Goal: Transaction & Acquisition: Purchase product/service

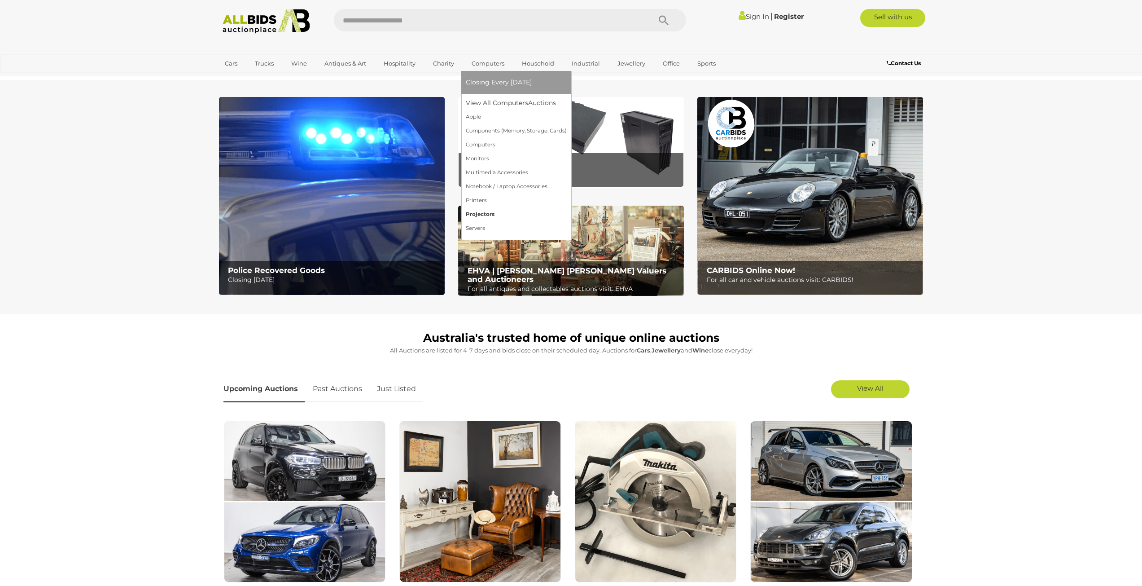
click at [482, 214] on link "Projectors" at bounding box center [516, 214] width 101 height 14
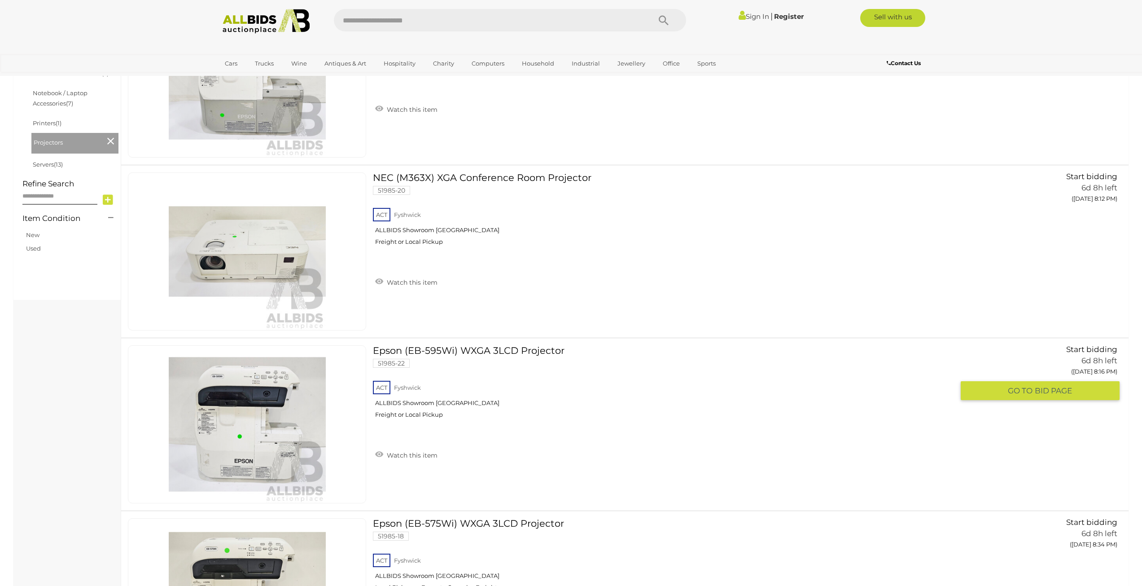
scroll to position [374, 0]
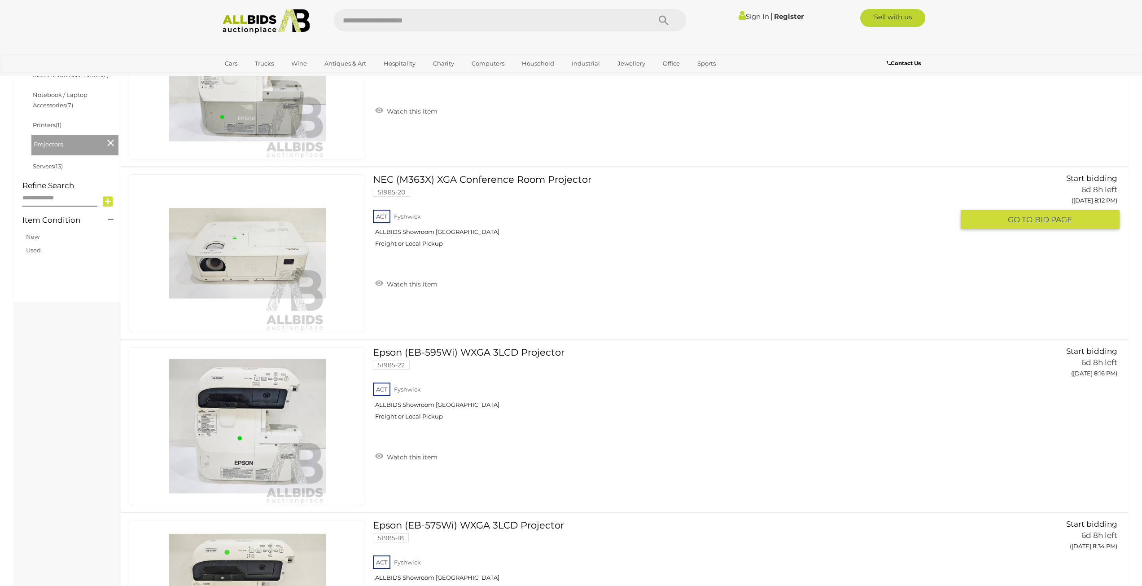
click at [458, 181] on link "NEC (M363X) XGA Conference Room Projector 51985-20 ACT Fyshwick ALLBIDS Showroo…" at bounding box center [667, 214] width 574 height 80
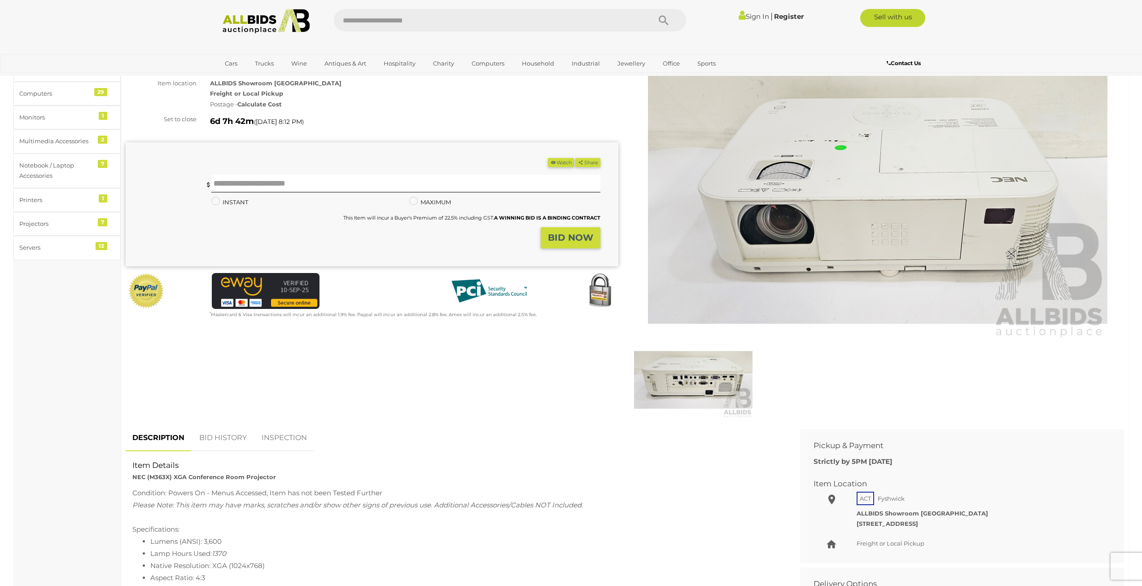
scroll to position [149, 0]
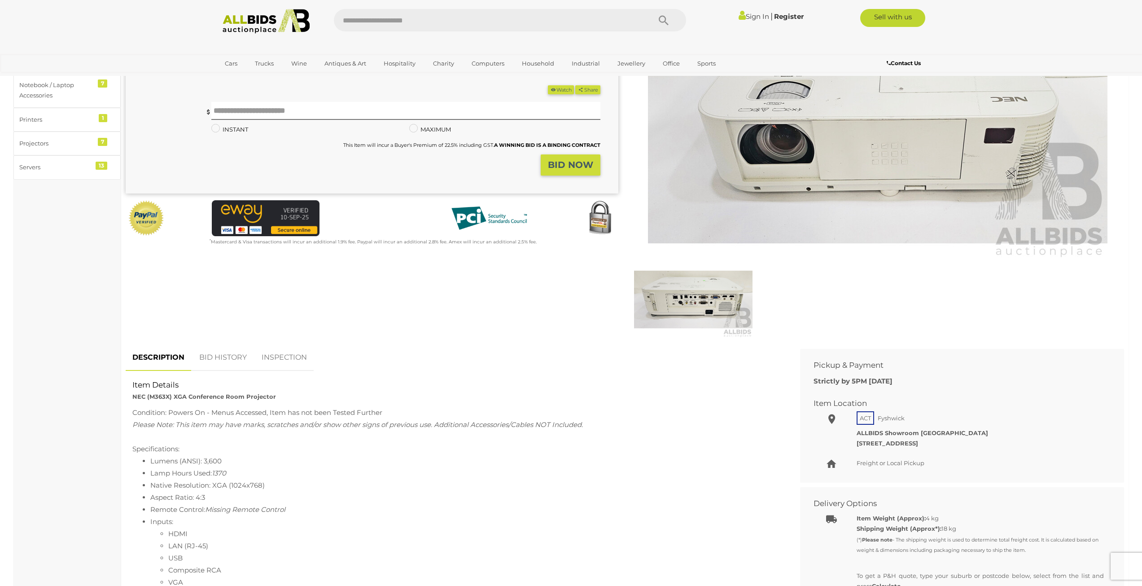
click at [686, 306] on img at bounding box center [693, 299] width 118 height 76
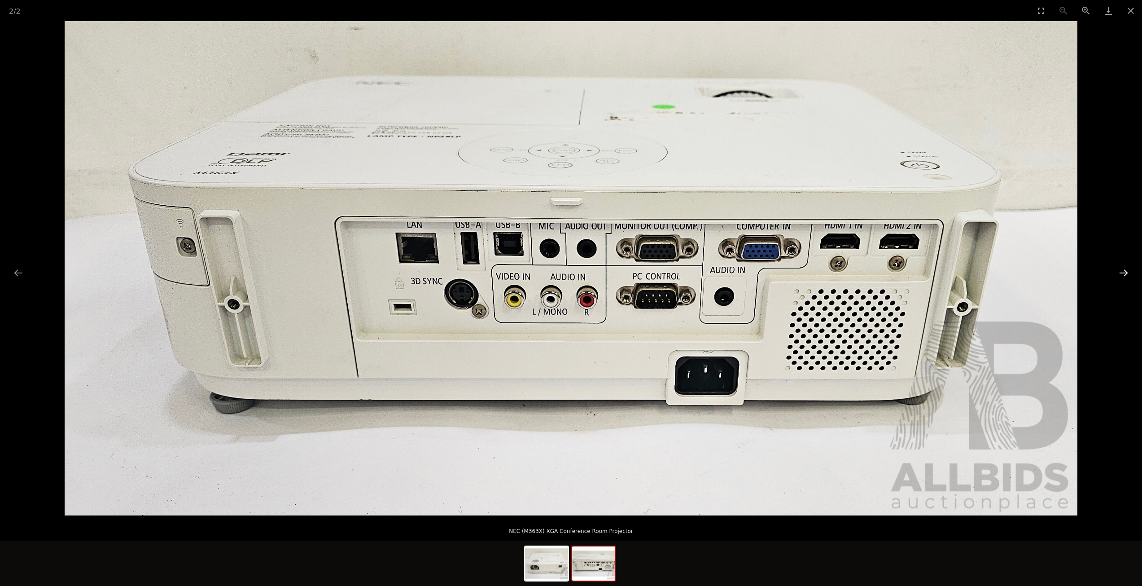
click at [1125, 273] on button "Next slide" at bounding box center [1123, 272] width 19 height 17
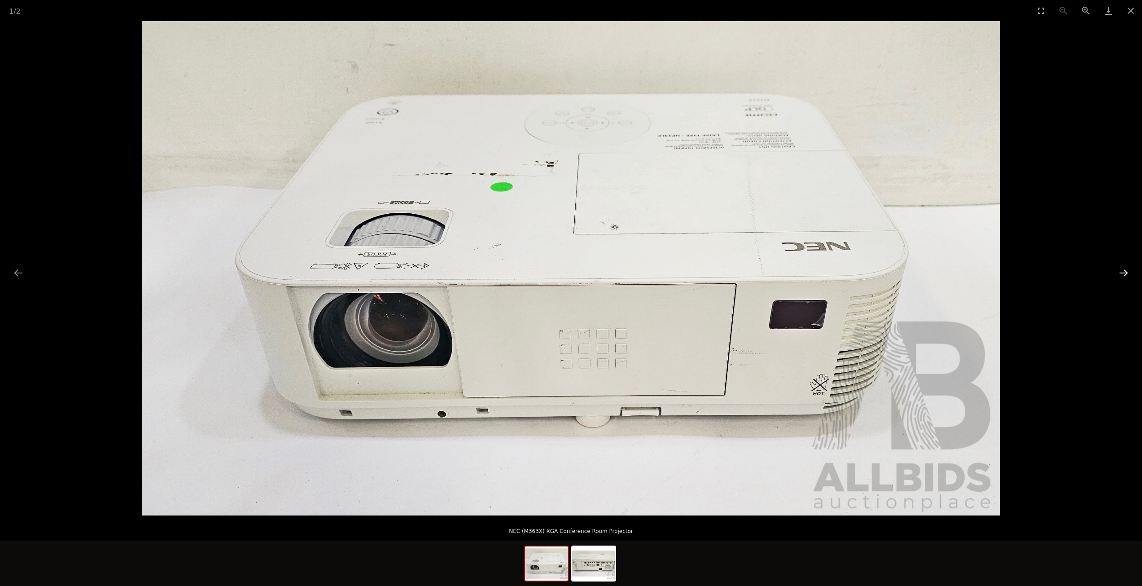
click at [1125, 273] on button "Next slide" at bounding box center [1123, 272] width 19 height 17
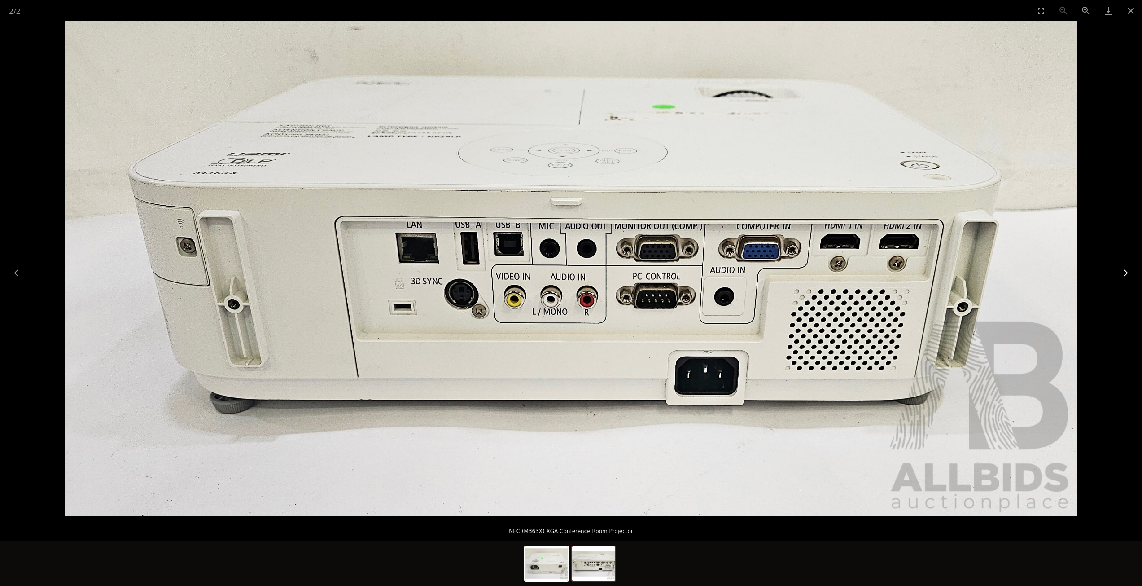
click at [1125, 273] on button "Next slide" at bounding box center [1123, 272] width 19 height 17
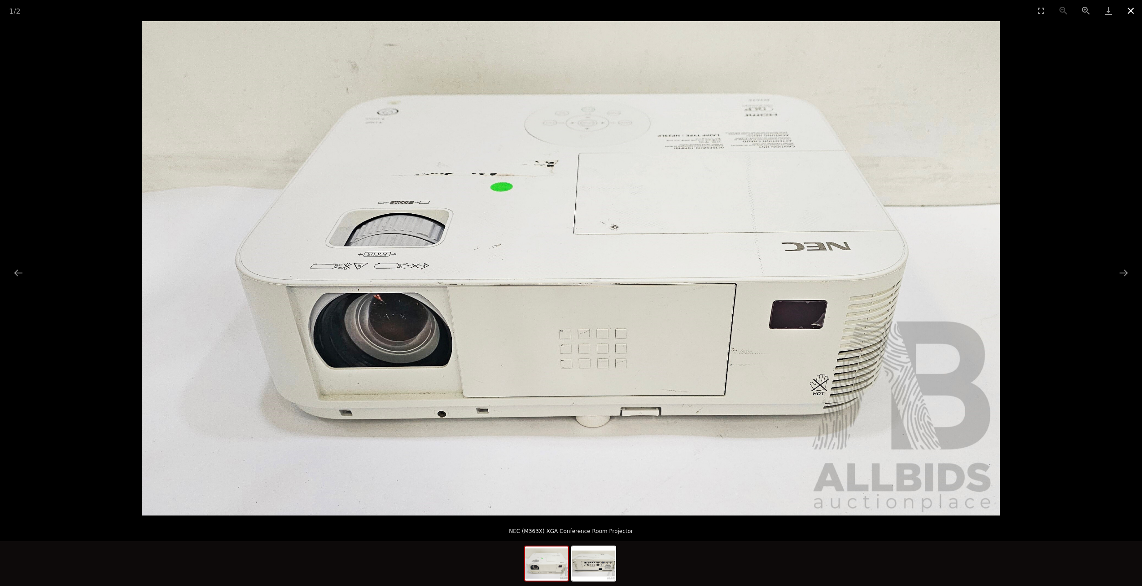
click at [1131, 11] on button "Close gallery" at bounding box center [1130, 10] width 22 height 21
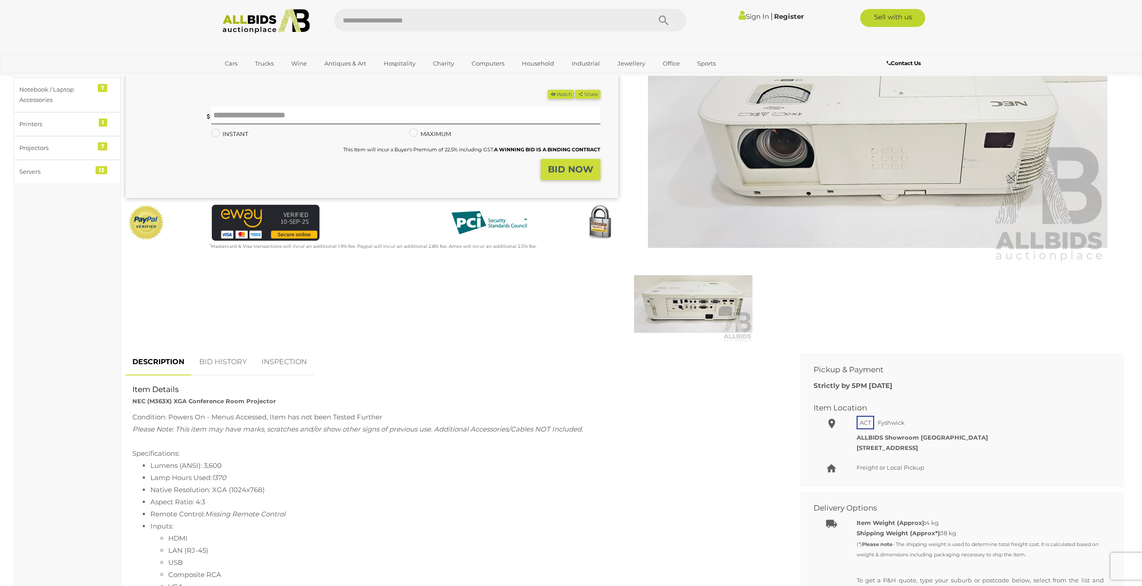
scroll to position [224, 0]
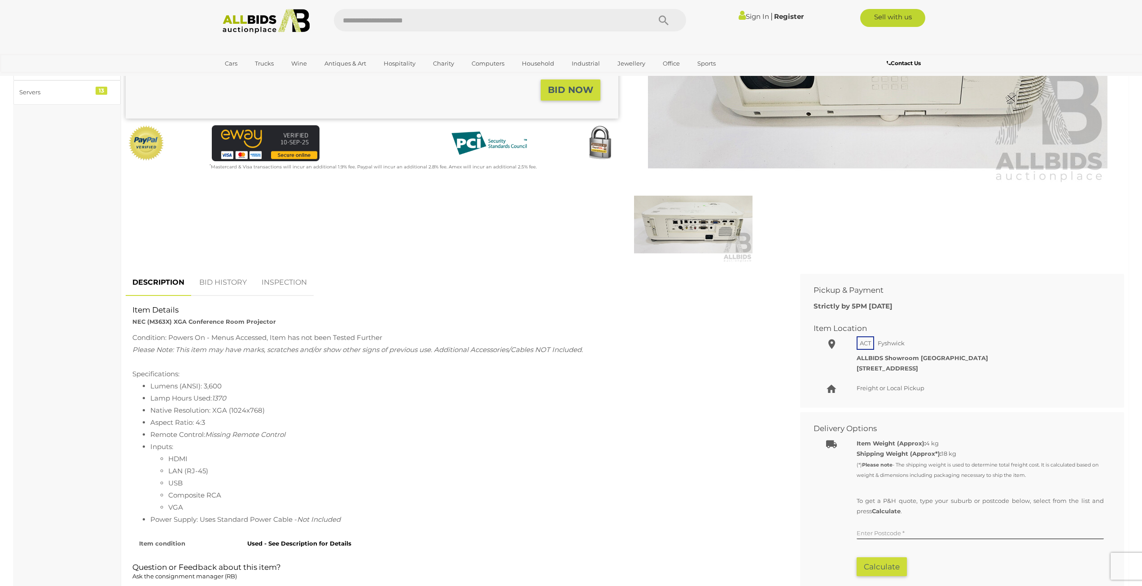
click at [305, 340] on div "Condition: Powers On - Menus Accessed, Item has not been Tested Further" at bounding box center [455, 337] width 647 height 12
drag, startPoint x: 191, startPoint y: 398, endPoint x: 259, endPoint y: 398, distance: 68.2
click at [258, 398] on li "Lamp Hours Used: 1370" at bounding box center [464, 398] width 629 height 12
click at [341, 403] on li "Lamp Hours Used: 1370" at bounding box center [464, 398] width 629 height 12
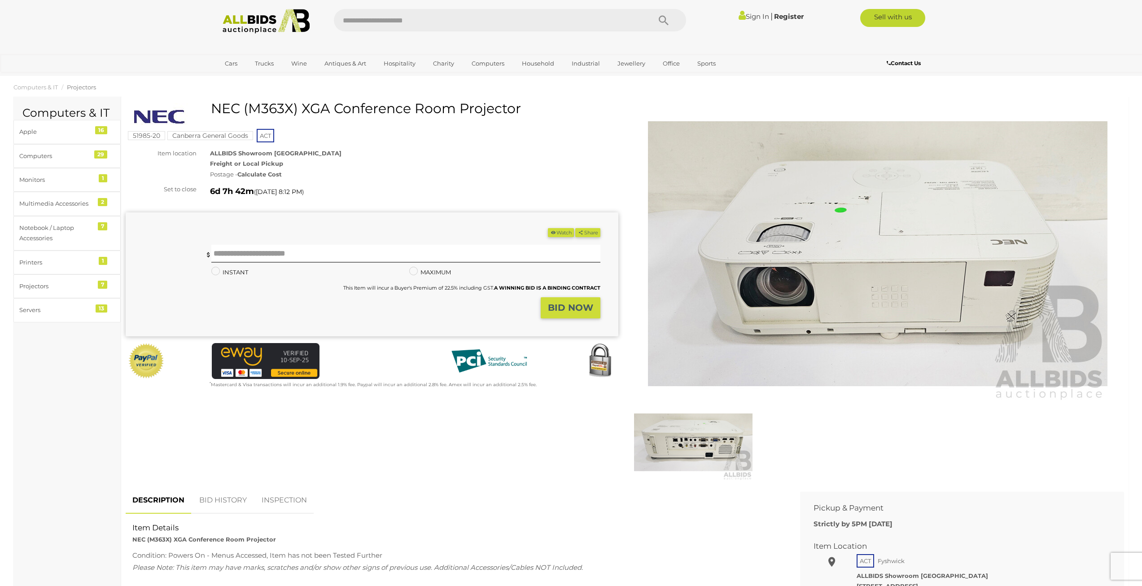
scroll to position [0, 0]
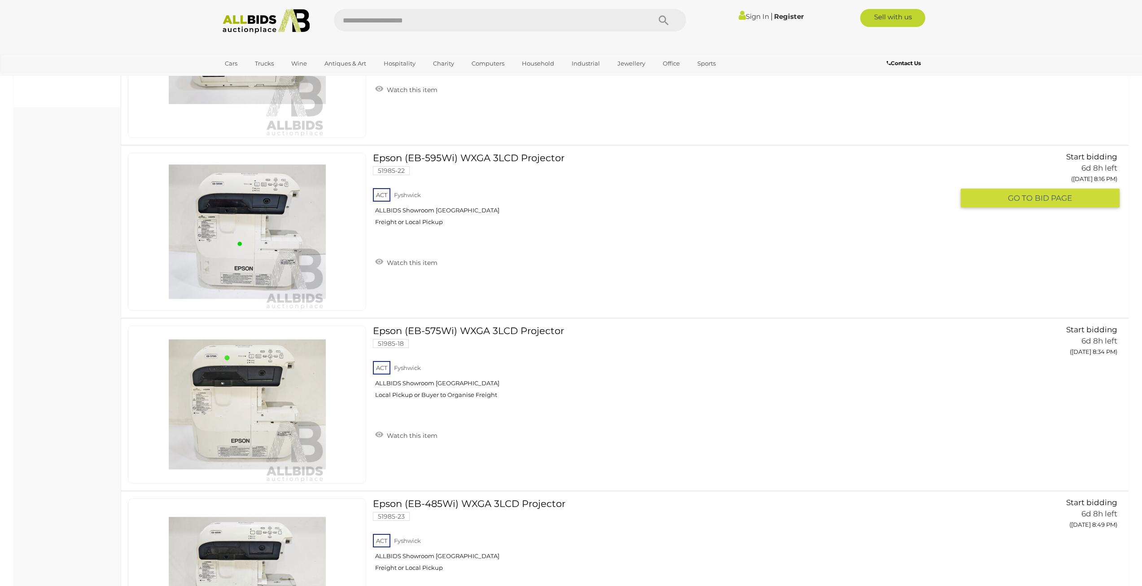
scroll to position [569, 0]
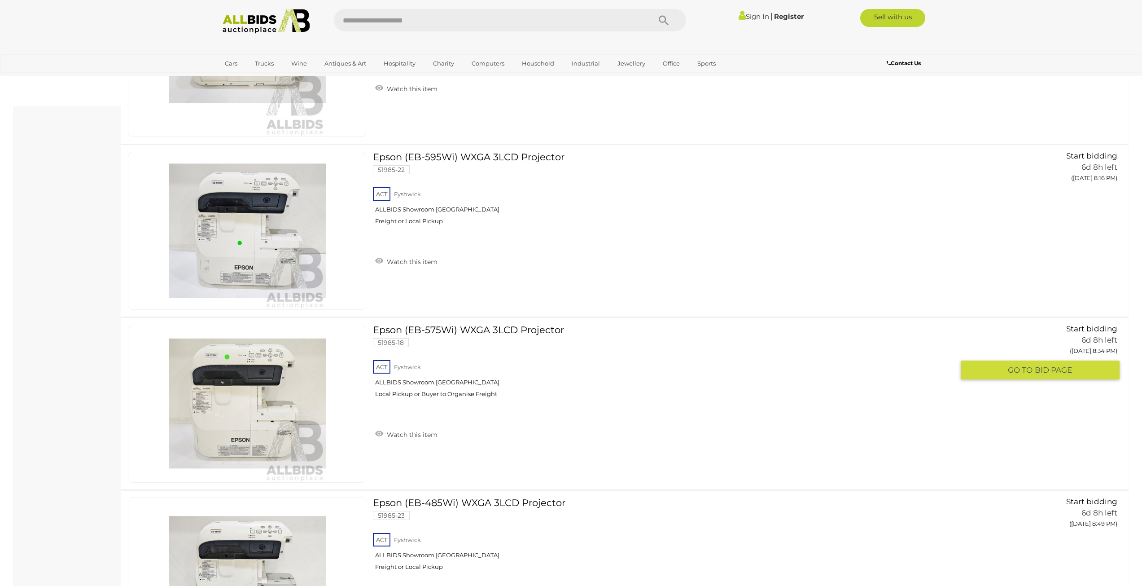
click at [522, 329] on link "Epson (EB-575Wi) WXGA 3LCD Projector 51985-18 ACT Fyshwick ALLBIDS Showroom Fys…" at bounding box center [667, 364] width 574 height 80
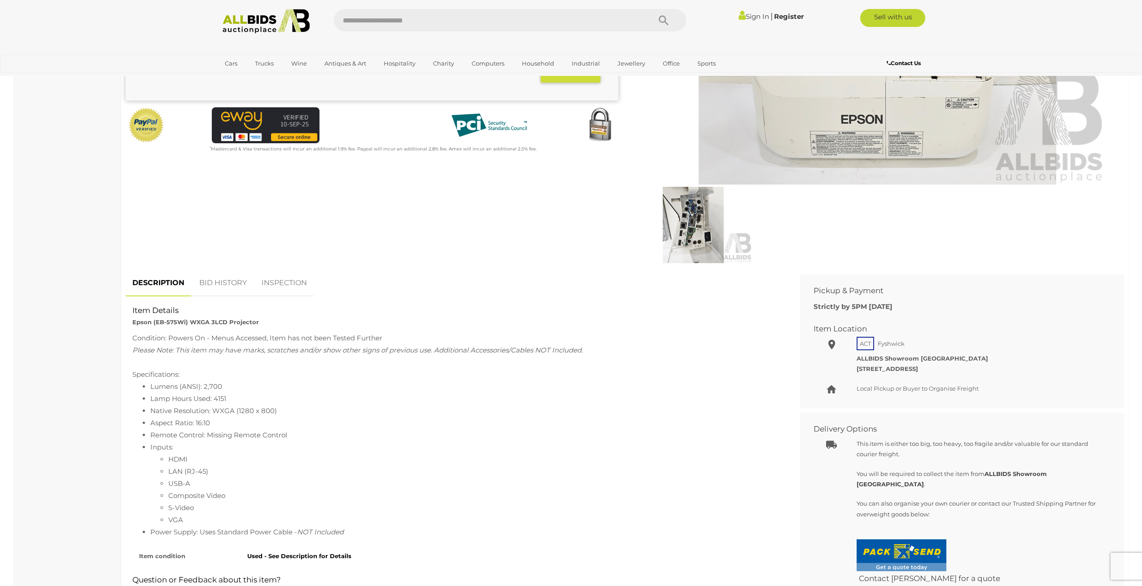
scroll to position [224, 0]
click at [688, 217] on img at bounding box center [693, 224] width 118 height 76
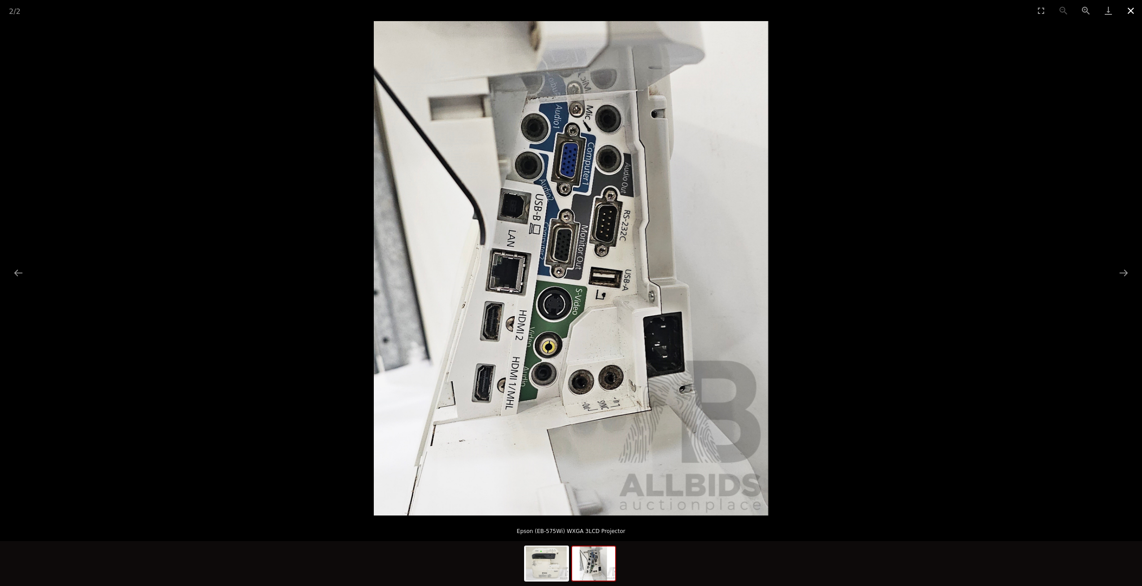
click at [1131, 11] on button "Close gallery" at bounding box center [1130, 10] width 22 height 21
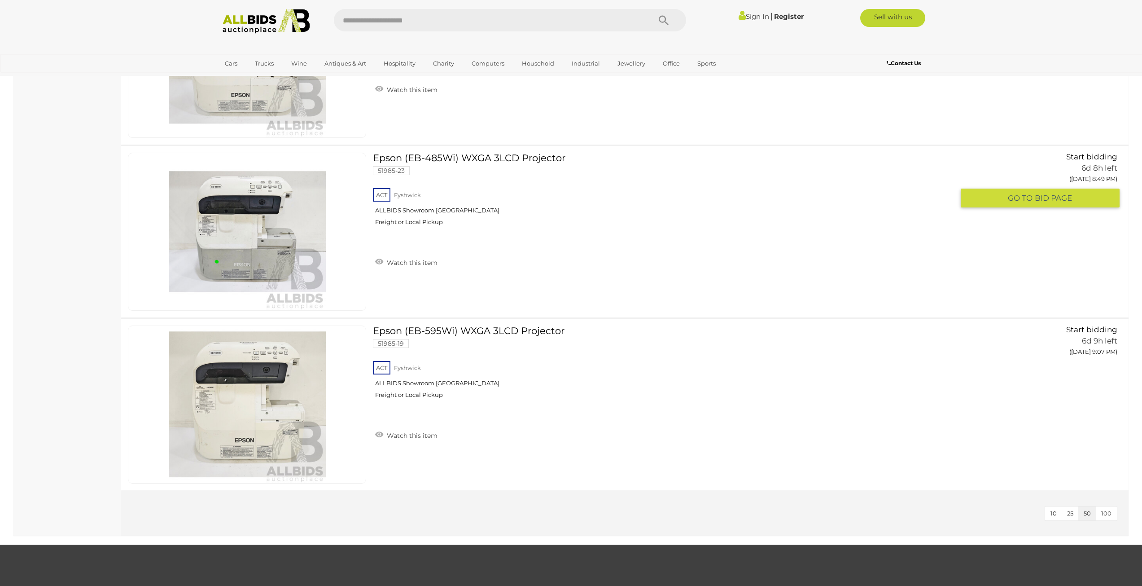
scroll to position [914, 0]
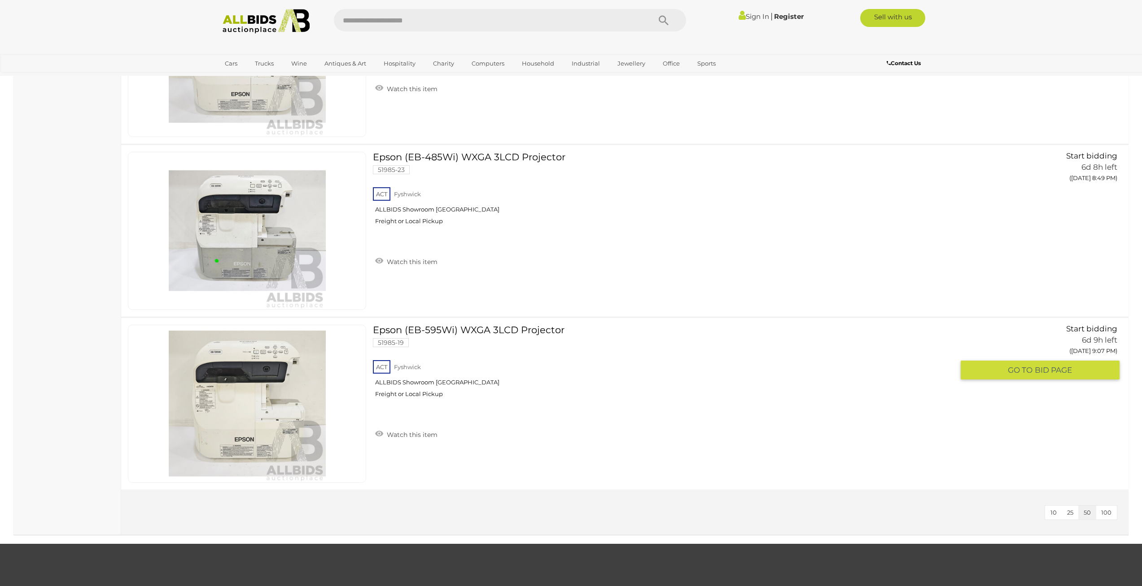
click at [233, 369] on link at bounding box center [247, 403] width 238 height 158
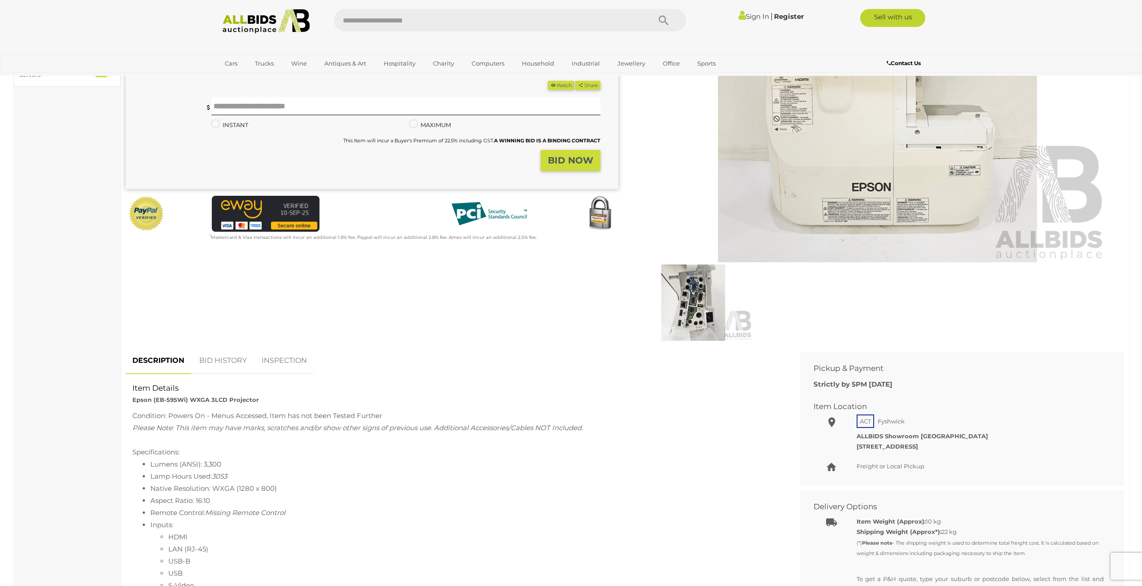
scroll to position [149, 0]
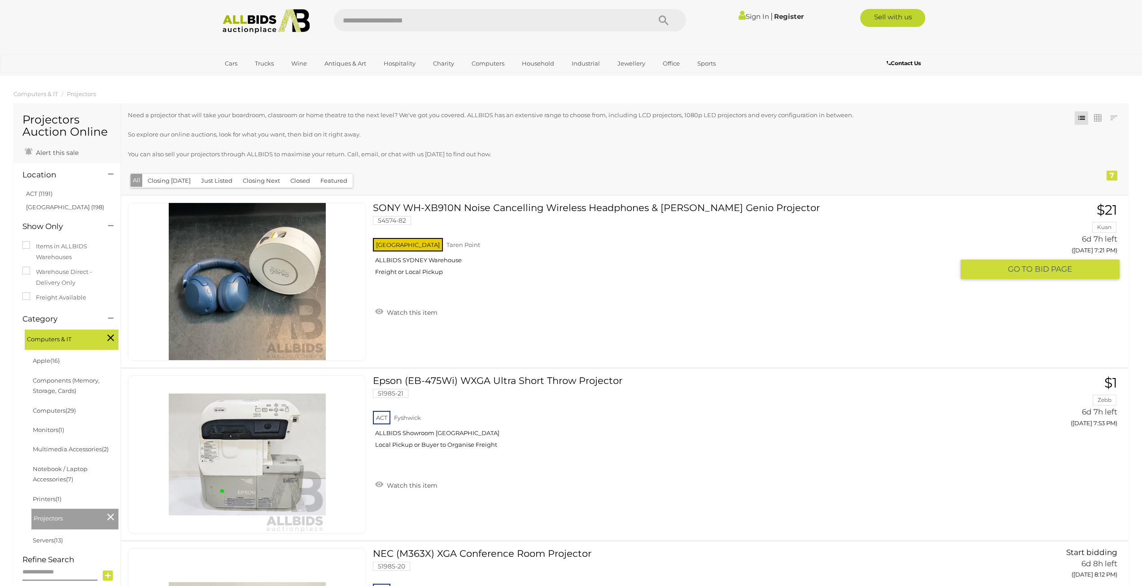
click at [280, 262] on link at bounding box center [247, 281] width 238 height 158
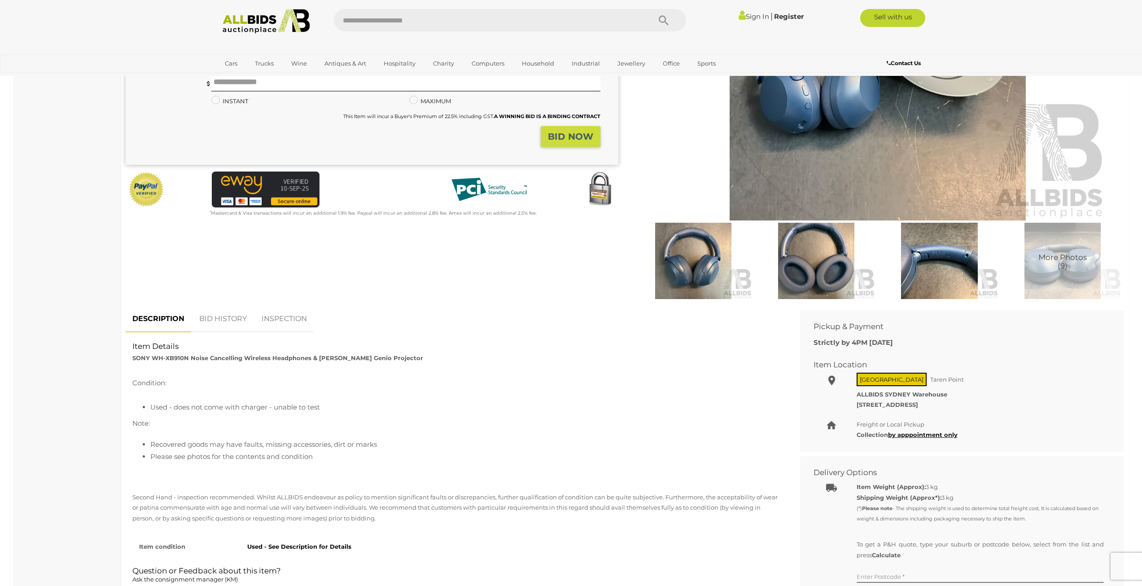
scroll to position [224, 0]
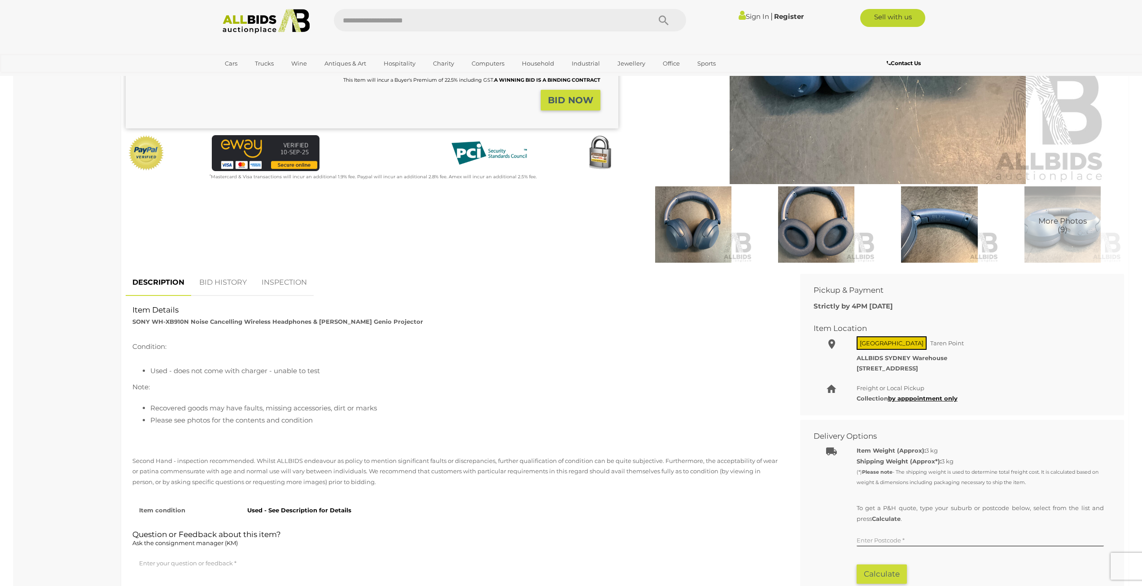
click at [286, 367] on li "Used - does not come with charger - unable to test" at bounding box center [464, 370] width 629 height 12
drag, startPoint x: 253, startPoint y: 370, endPoint x: 197, endPoint y: 372, distance: 56.1
click at [197, 372] on li "Used - does not come with charger - unable to test" at bounding box center [464, 370] width 629 height 12
click at [211, 407] on li "Recovered goods may have faults, missing accessories, dirt or marks" at bounding box center [464, 408] width 629 height 12
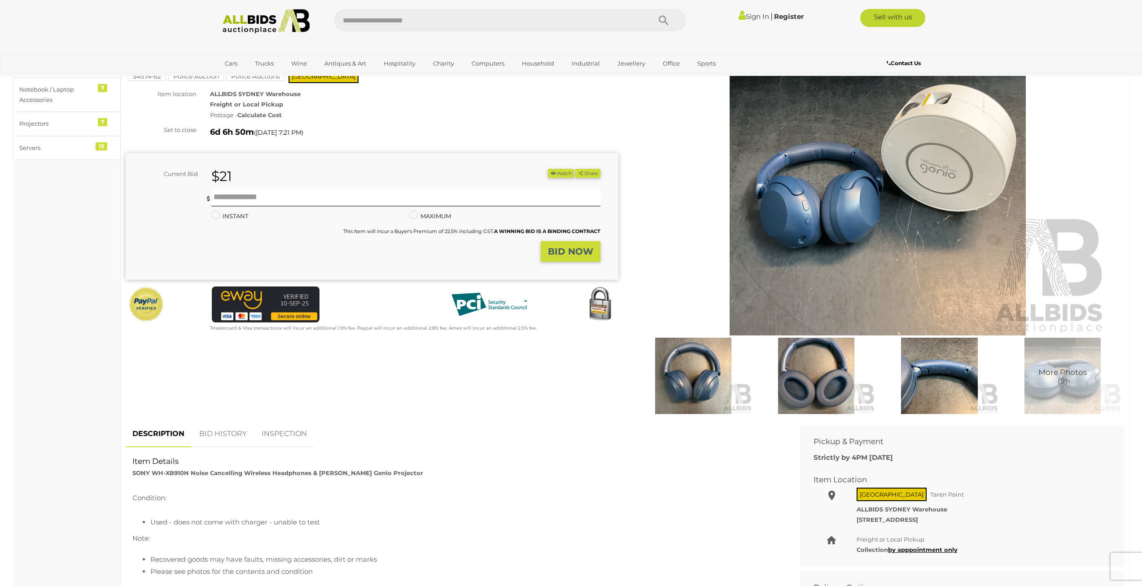
scroll to position [75, 0]
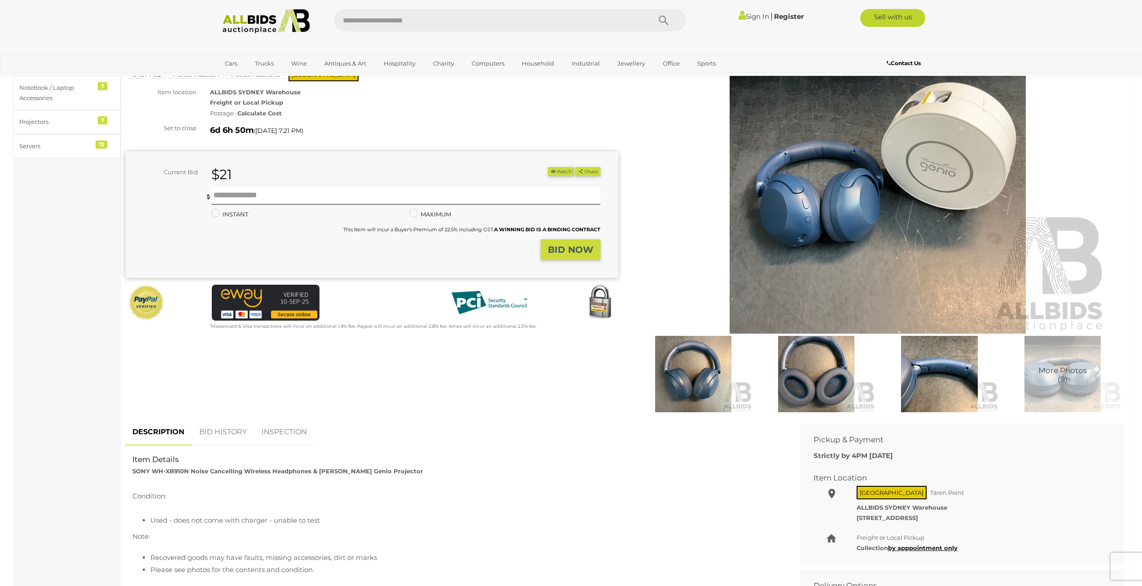
click at [329, 472] on strong "SONY WH-XB910N Noise Cancelling Wireless Headphones & [PERSON_NAME] Genio Proje…" at bounding box center [277, 470] width 291 height 7
drag, startPoint x: 329, startPoint y: 472, endPoint x: 376, endPoint y: 472, distance: 46.7
click at [376, 472] on strong "SONY WH-XB910N Noise Cancelling Wireless Headphones & [PERSON_NAME] Genio Proje…" at bounding box center [277, 470] width 291 height 7
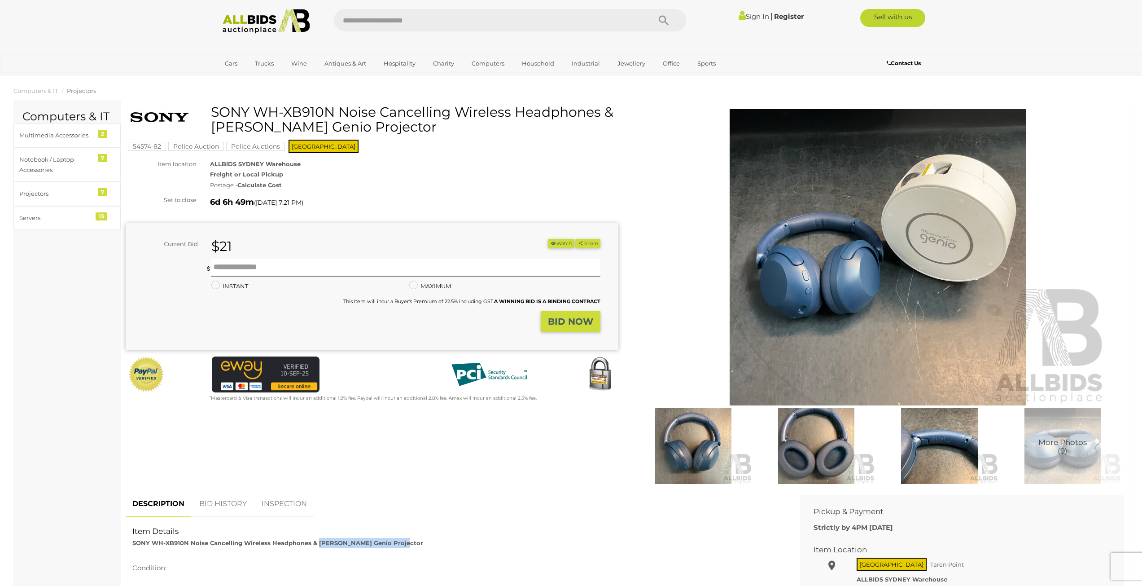
scroll to position [0, 0]
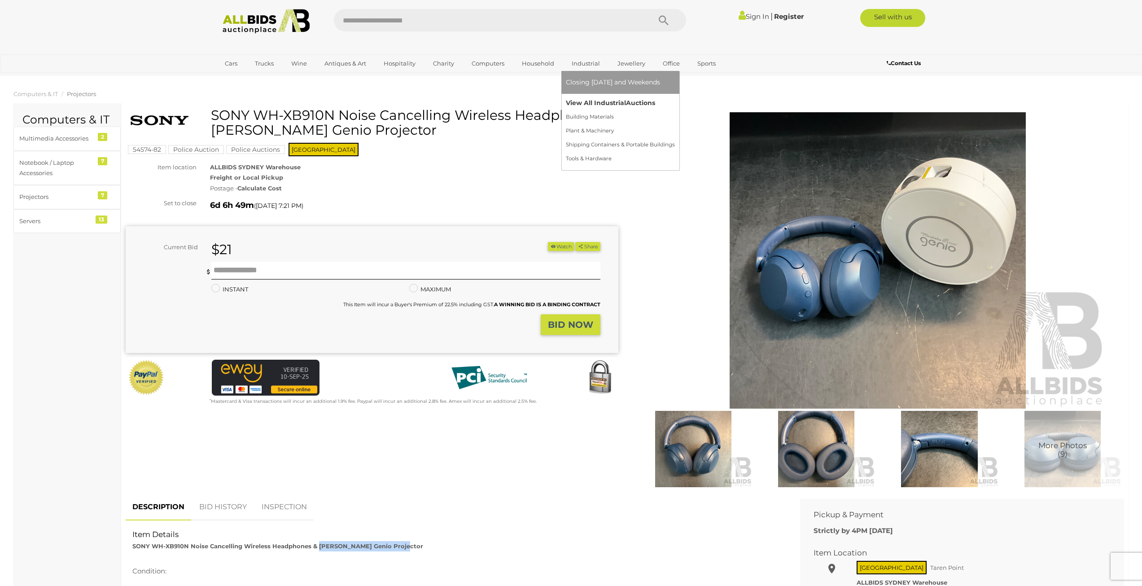
click at [590, 101] on link "View All Industrial Auctions" at bounding box center [620, 103] width 109 height 14
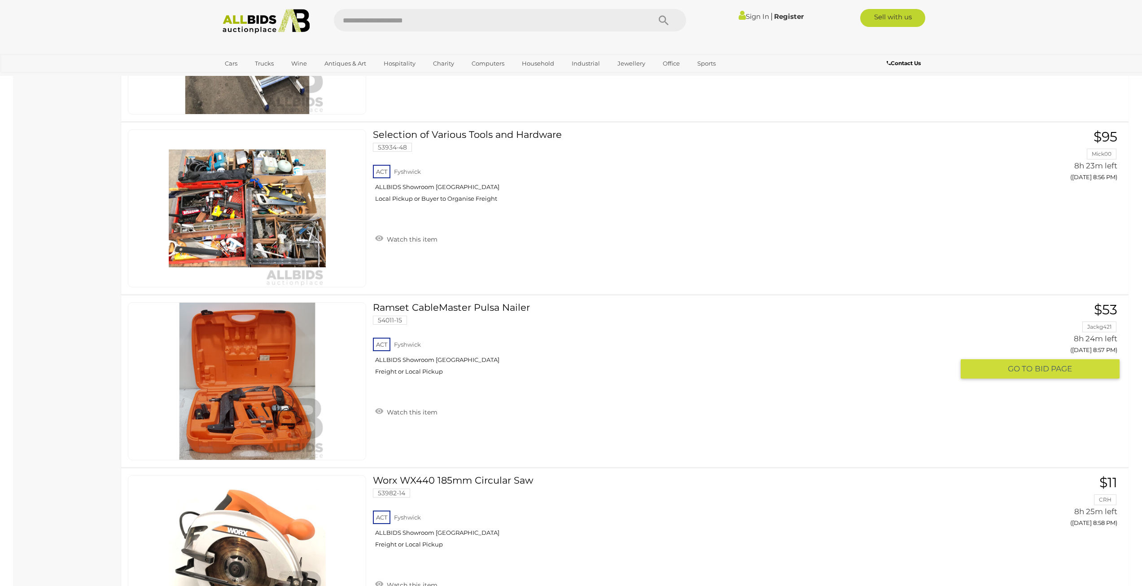
scroll to position [6954, 0]
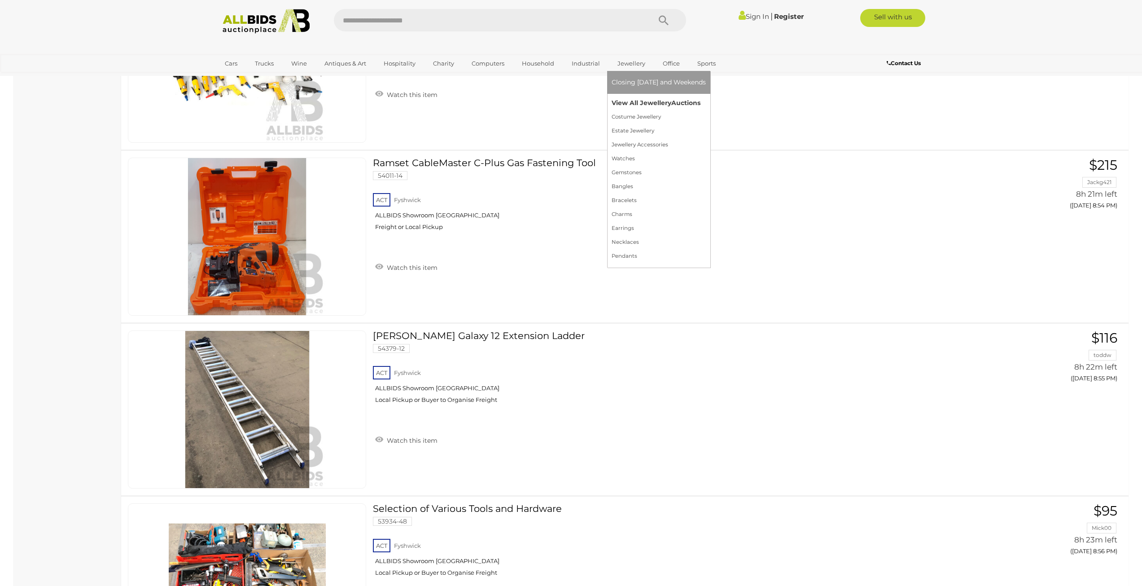
click at [640, 97] on link "View All Jewellery Auctions" at bounding box center [659, 103] width 94 height 14
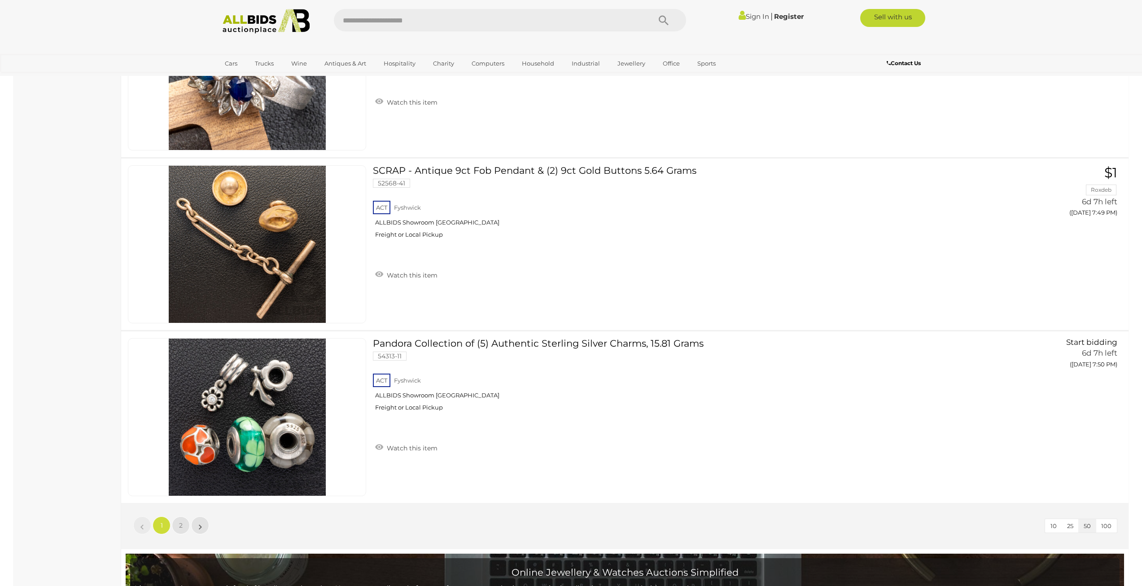
scroll to position [8375, 0]
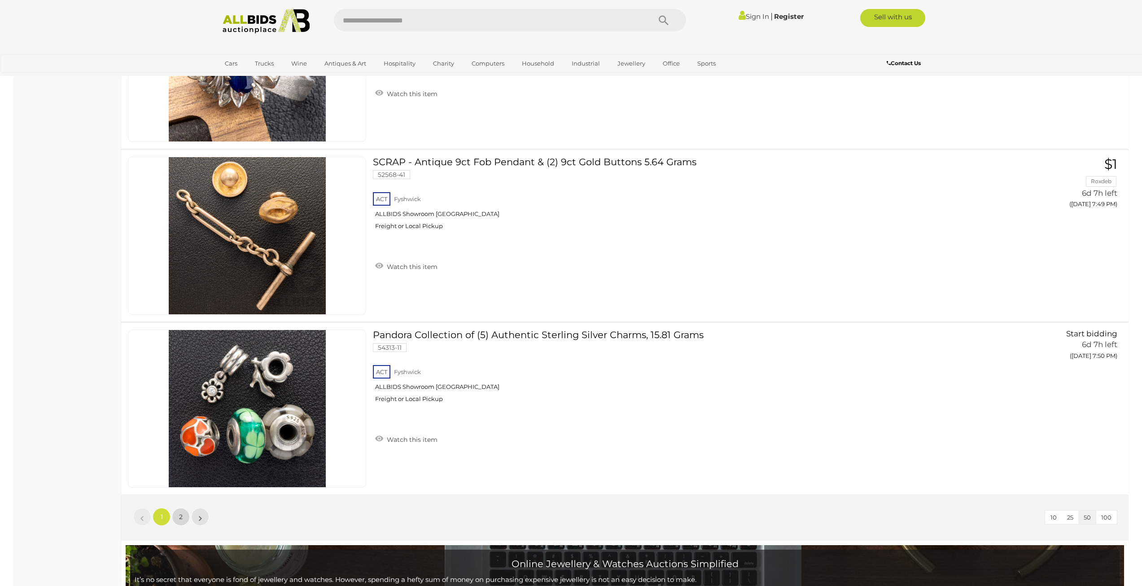
click at [179, 517] on span "2" at bounding box center [181, 516] width 4 height 8
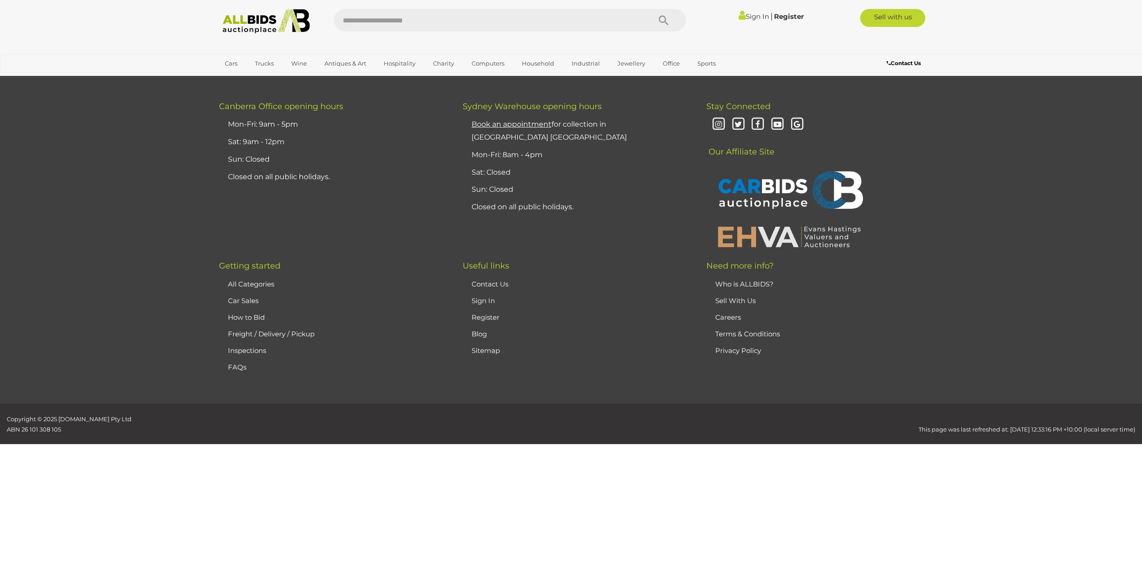
scroll to position [143, 0]
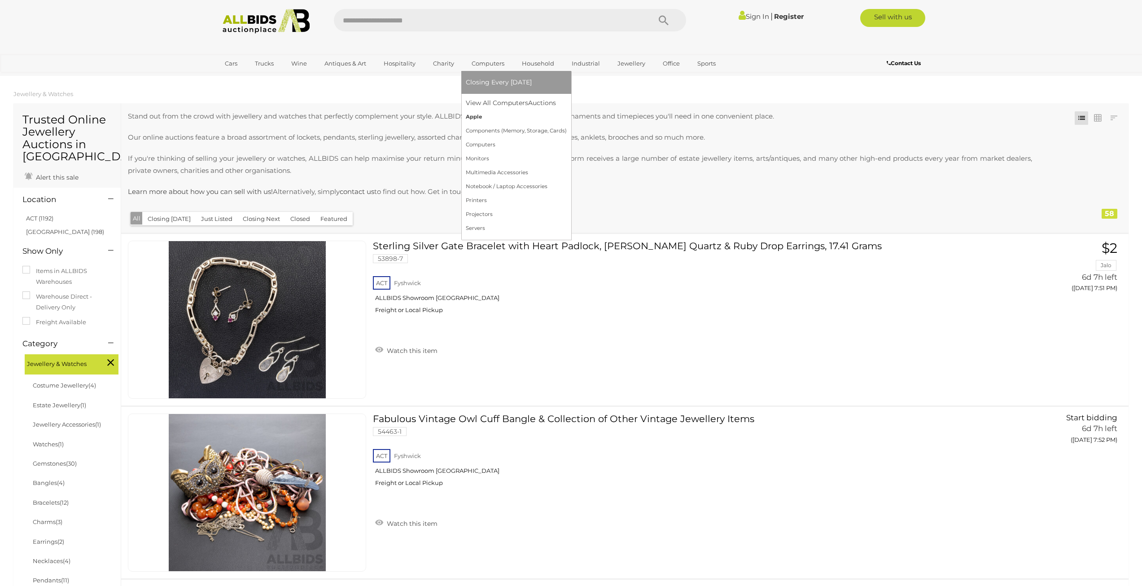
click at [475, 119] on link "Apple" at bounding box center [516, 117] width 101 height 14
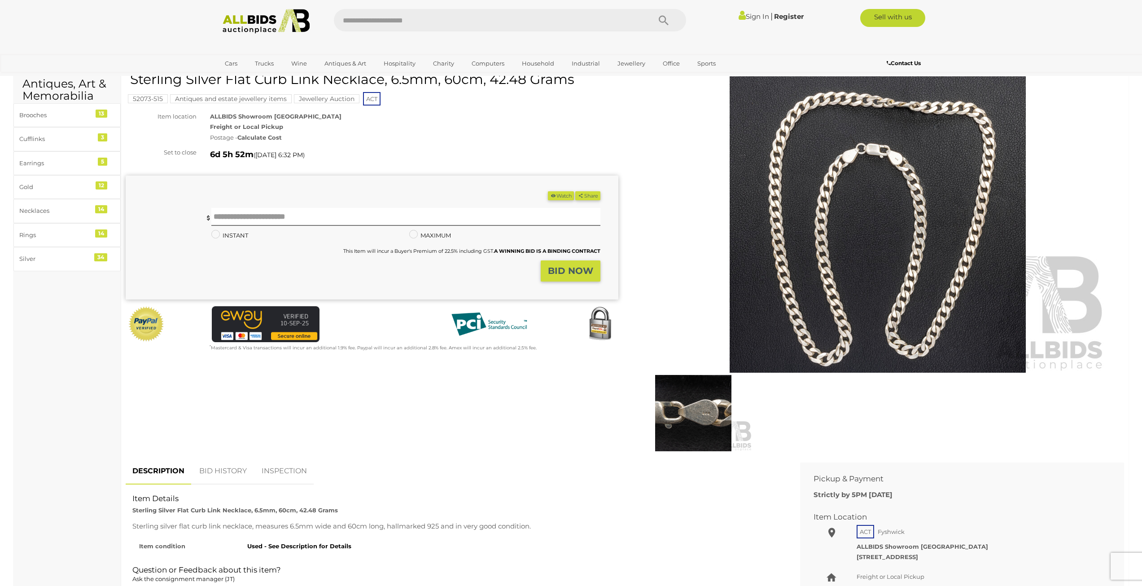
scroll to position [75, 0]
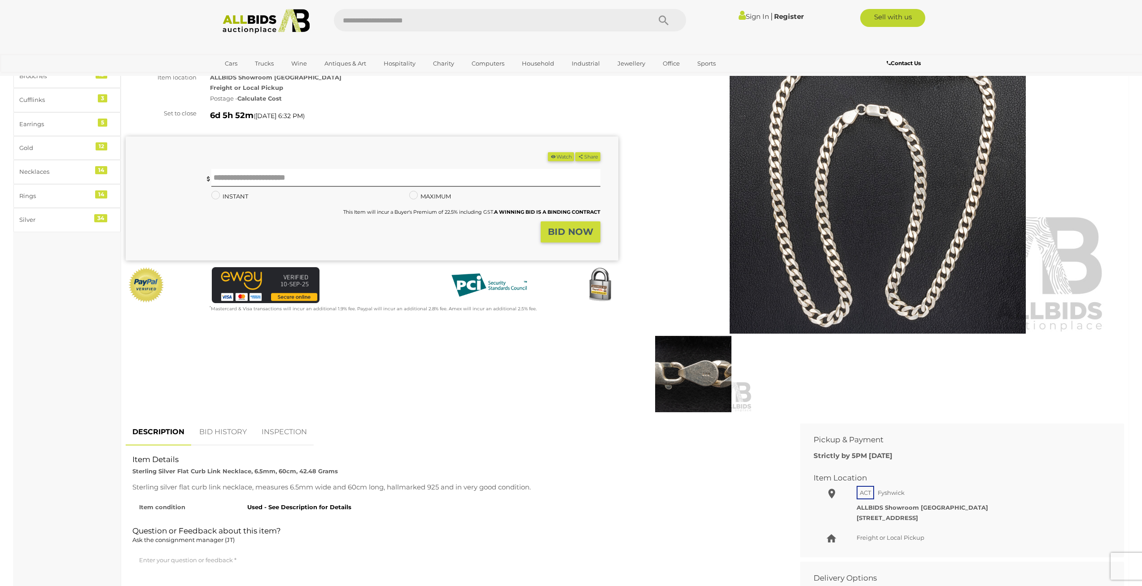
click at [707, 376] on img at bounding box center [693, 374] width 118 height 76
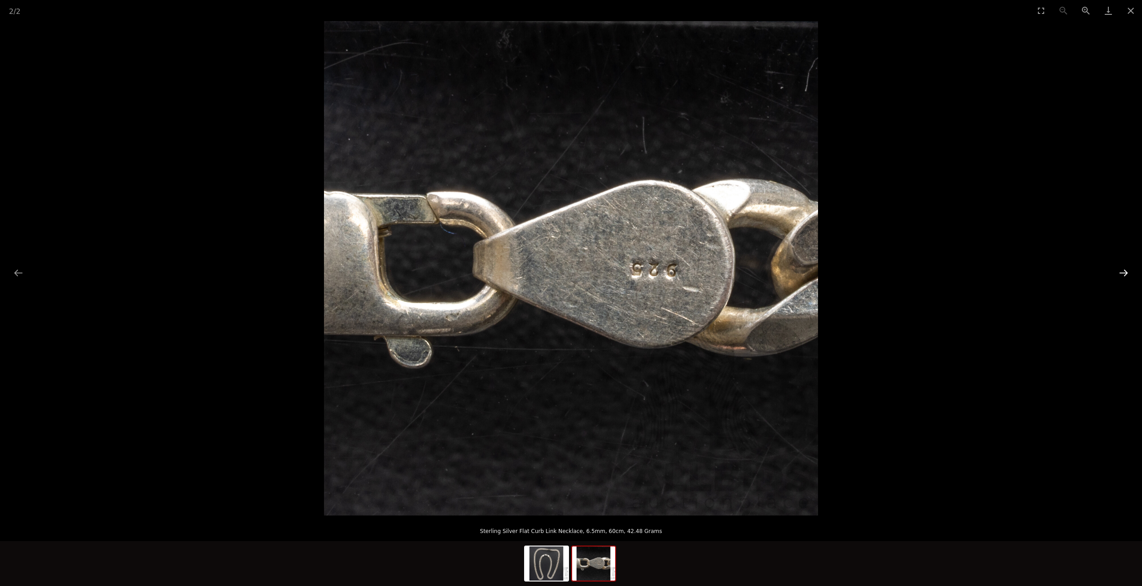
click at [1125, 271] on button "Next slide" at bounding box center [1123, 272] width 19 height 17
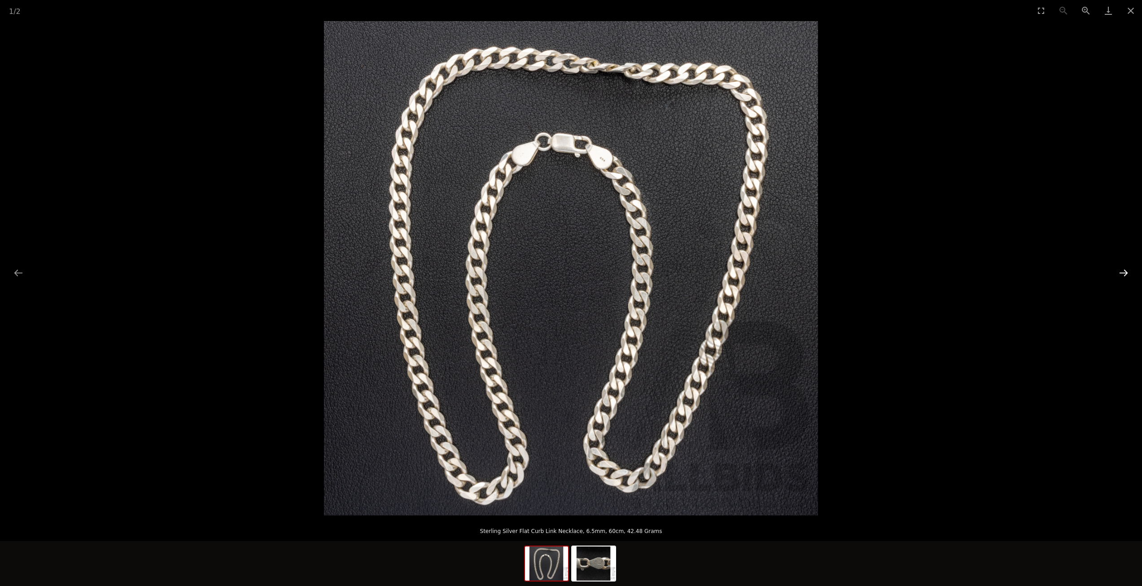
click at [1125, 271] on button "Next slide" at bounding box center [1123, 272] width 19 height 17
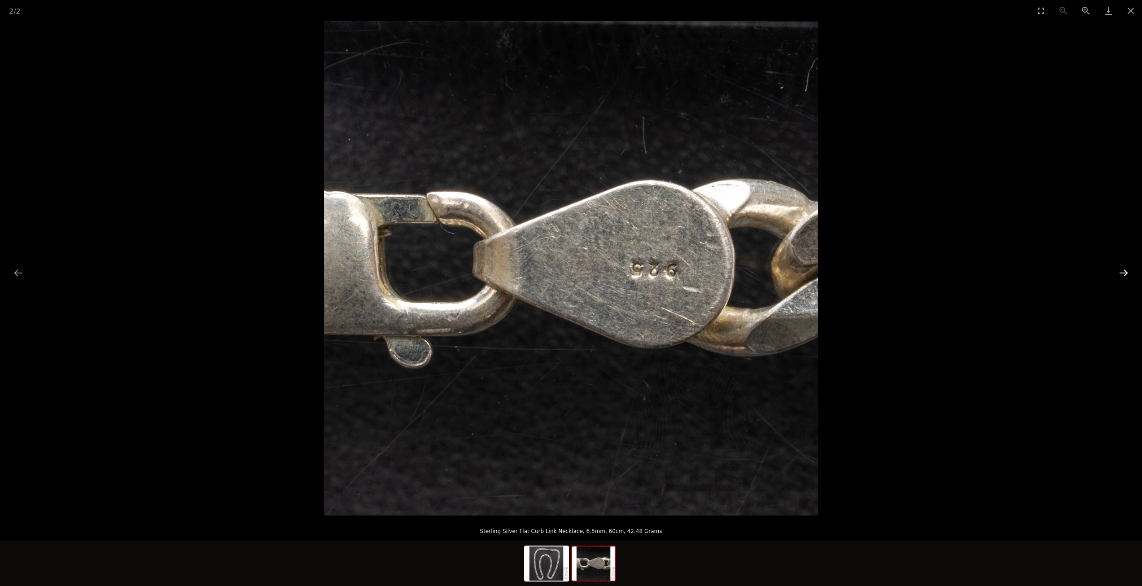
click at [1125, 271] on button "Next slide" at bounding box center [1123, 272] width 19 height 17
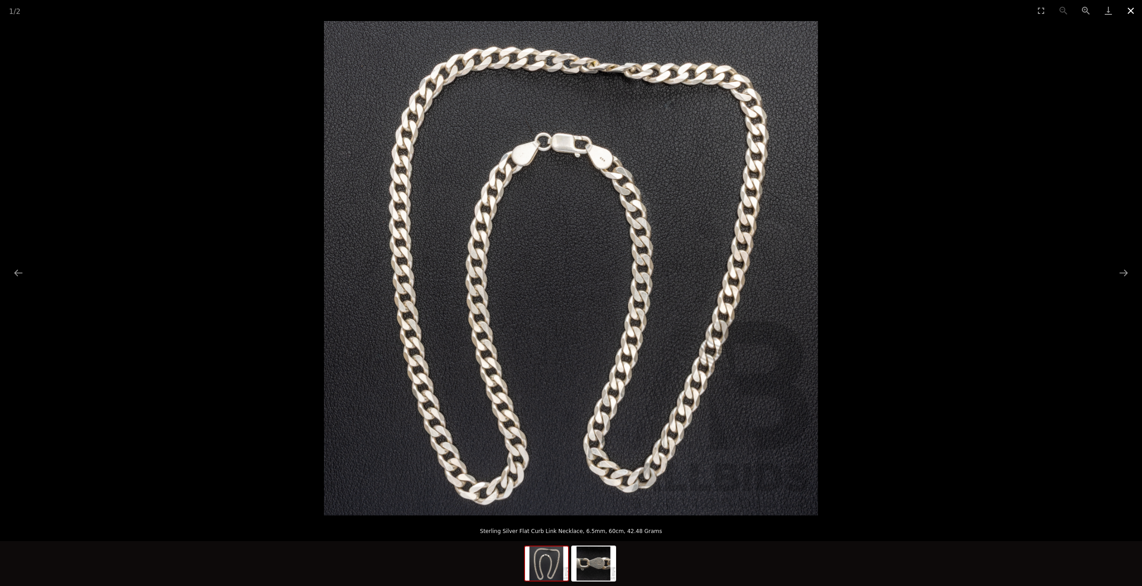
click at [1132, 11] on button "Close gallery" at bounding box center [1130, 10] width 22 height 21
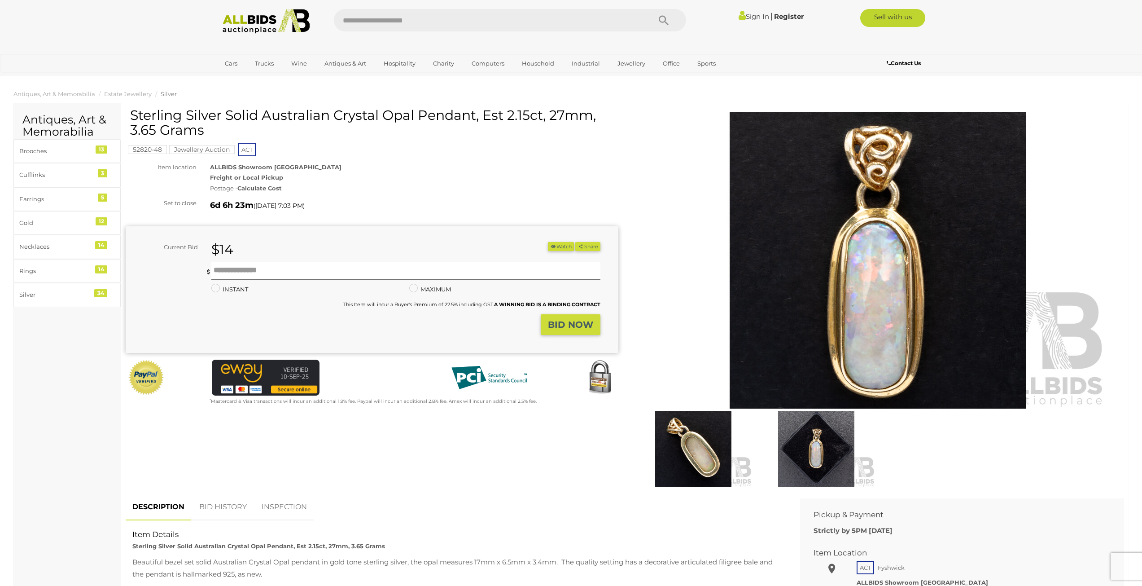
click at [708, 455] on img at bounding box center [693, 449] width 118 height 76
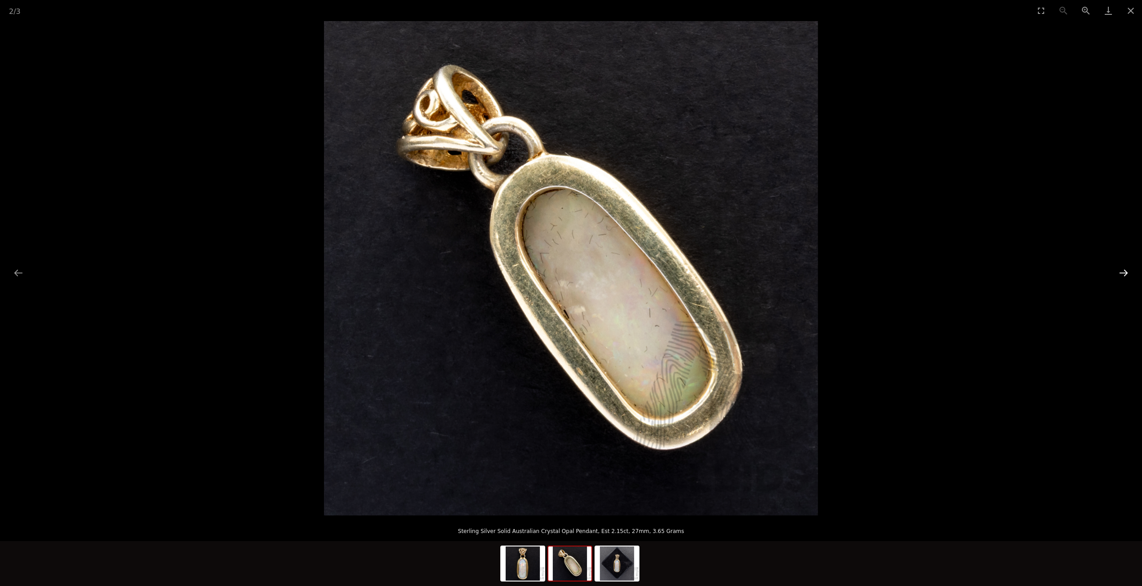
click at [1125, 273] on button "Next slide" at bounding box center [1123, 272] width 19 height 17
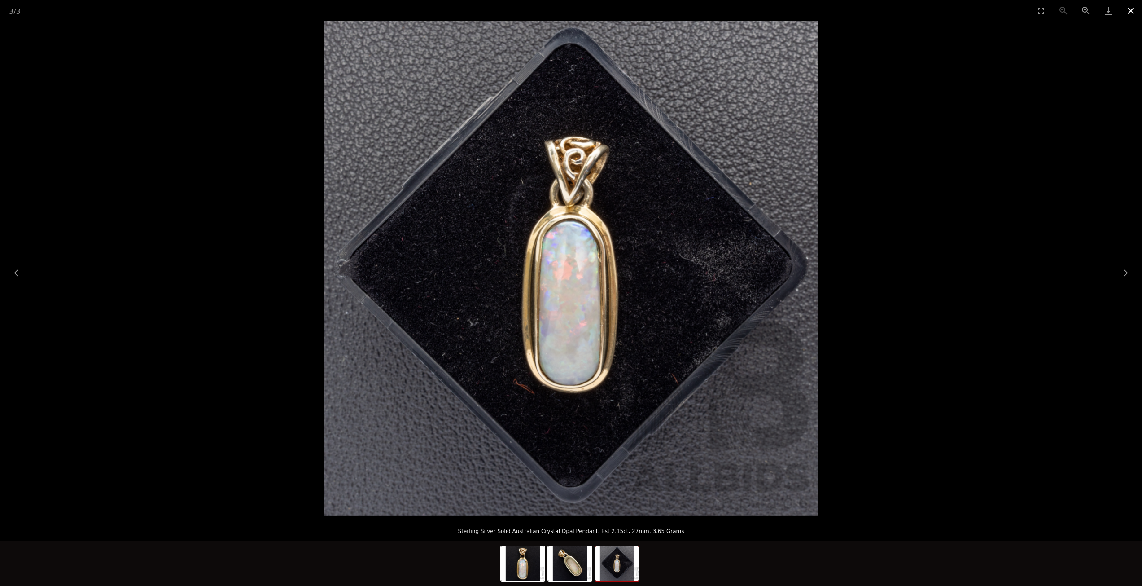
click at [1128, 10] on button "Close gallery" at bounding box center [1130, 10] width 22 height 21
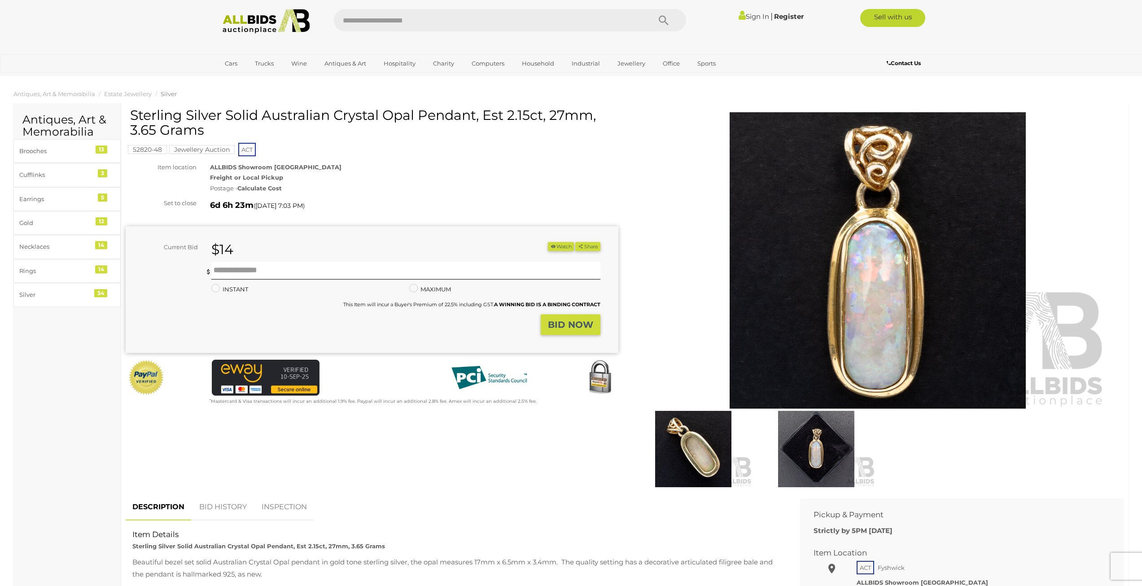
click at [568, 115] on h1 "Sterling Silver Solid Australian Crystal Opal Pendant, Est 2.15ct, 27mm, 3.65 G…" at bounding box center [373, 123] width 486 height 30
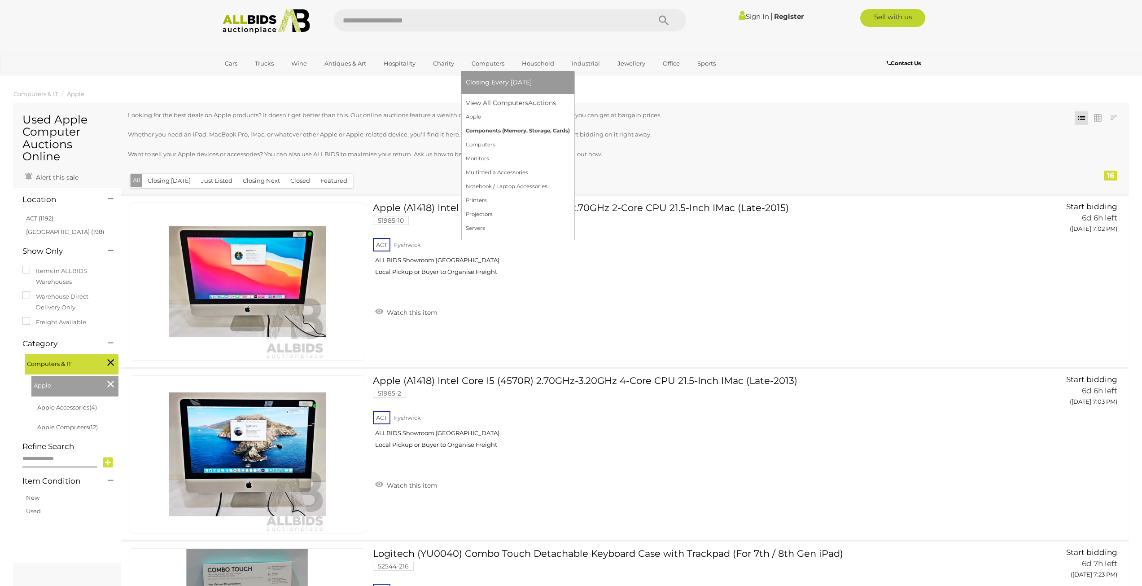
click at [497, 126] on link "Components (Memory, Storage, Cards)" at bounding box center [518, 131] width 104 height 14
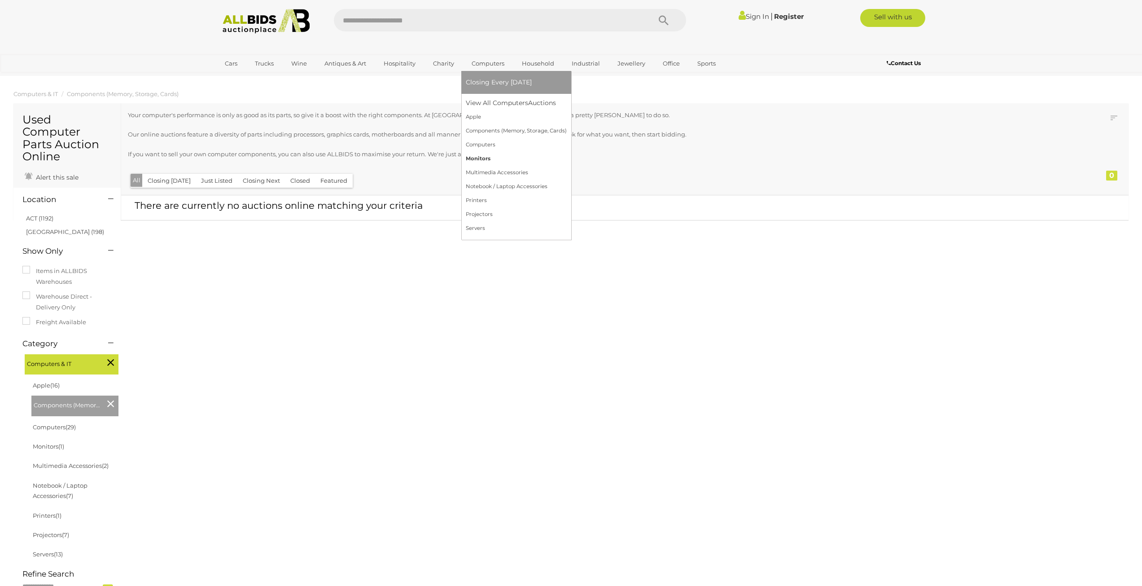
click at [484, 158] on link "Monitors" at bounding box center [516, 159] width 101 height 14
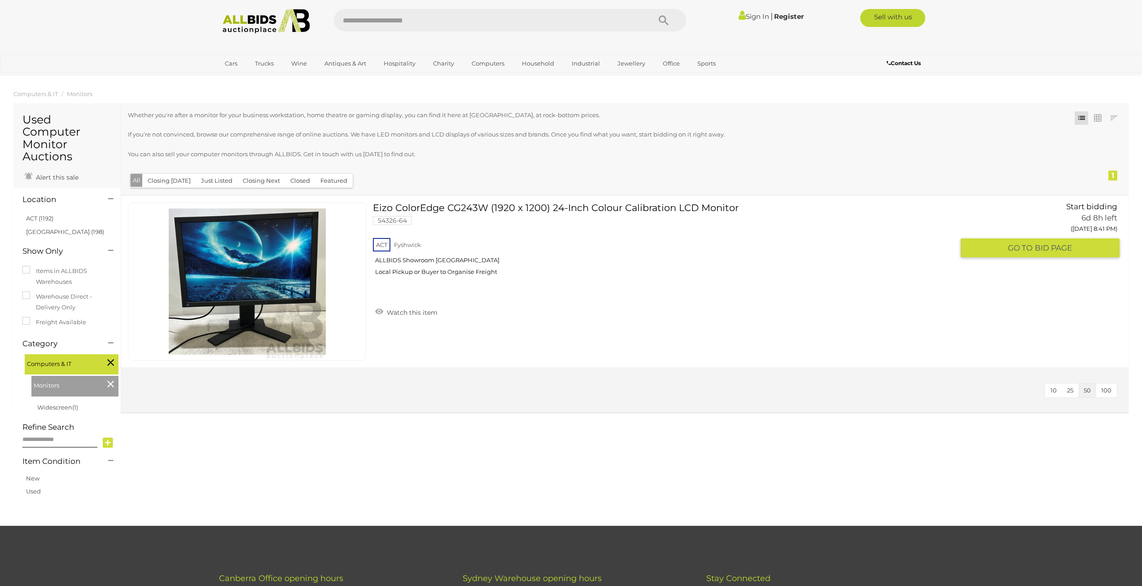
click at [390, 207] on link "Eizo ColorEdge CG243W (1920 x 1200) 24-Inch Colour Calibration LCD Monitor 5432…" at bounding box center [667, 242] width 574 height 80
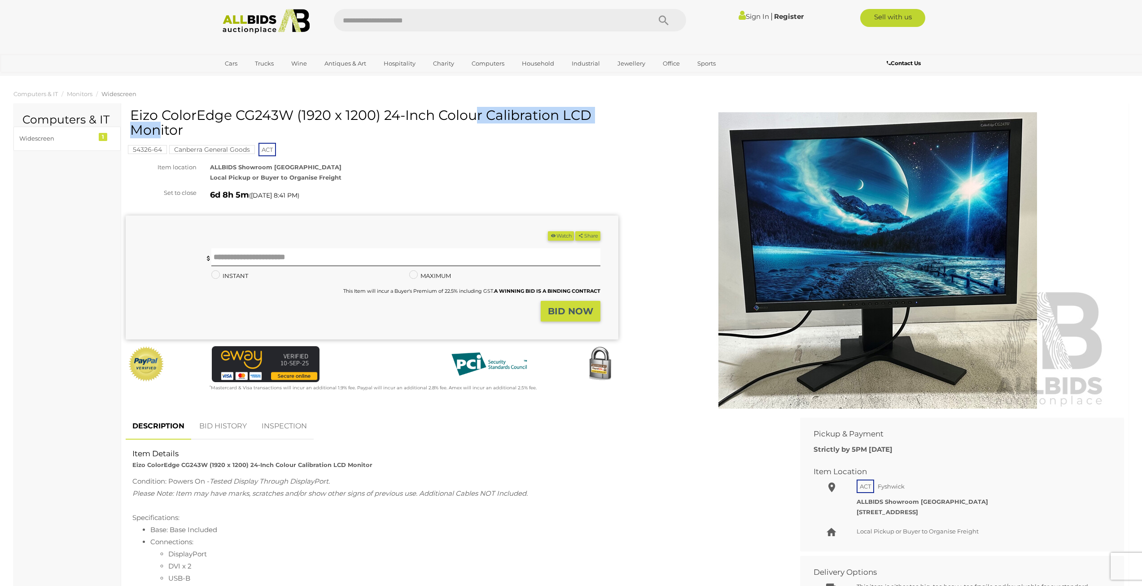
drag, startPoint x: 134, startPoint y: 118, endPoint x: 289, endPoint y: 120, distance: 154.8
click at [289, 120] on h1 "Eizo ColorEdge CG243W (1920 x 1200) 24-Inch Colour Calibration LCD Monitor" at bounding box center [373, 123] width 486 height 30
click at [242, 254] on input "text" at bounding box center [405, 257] width 389 height 18
click at [1104, 161] on img at bounding box center [877, 260] width 459 height 296
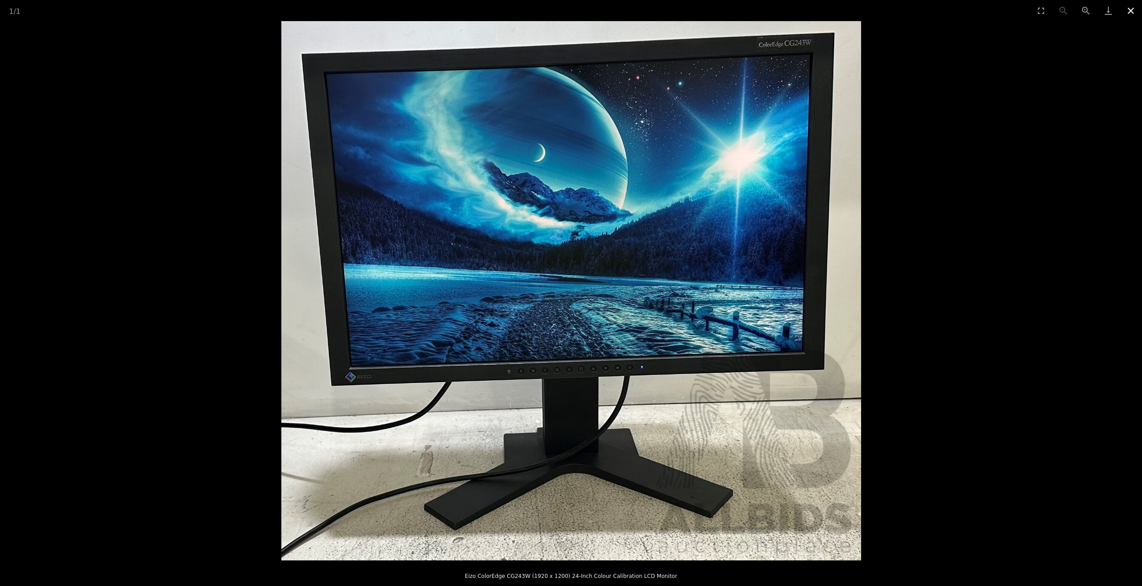
click at [1129, 10] on button "Close gallery" at bounding box center [1130, 10] width 22 height 21
